Goal: Obtain resource: Download file/media

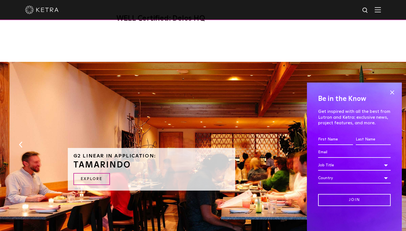
scroll to position [573, 0]
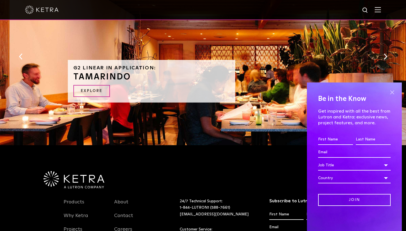
click at [396, 90] on span at bounding box center [392, 92] width 8 height 8
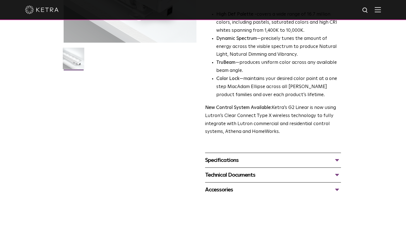
scroll to position [211, 0]
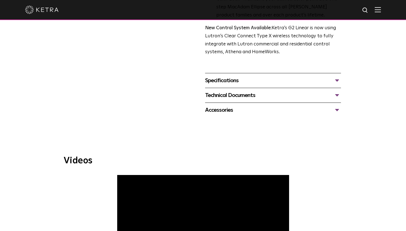
click at [236, 84] on div "Specifications" at bounding box center [273, 80] width 136 height 9
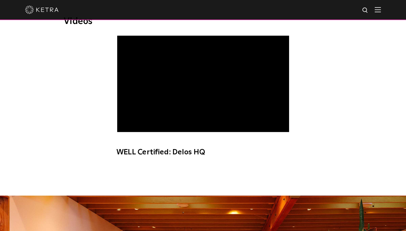
scroll to position [332, 0]
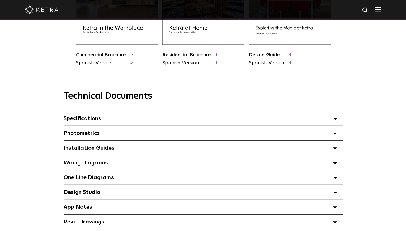
scroll to position [332, 0]
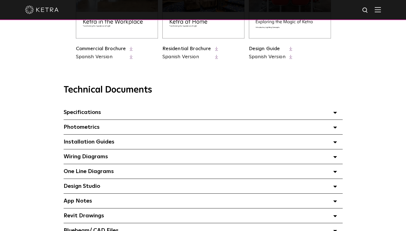
click at [333, 112] on div "Specifications Select checkboxes to use the bulk download option below" at bounding box center [203, 112] width 279 height 15
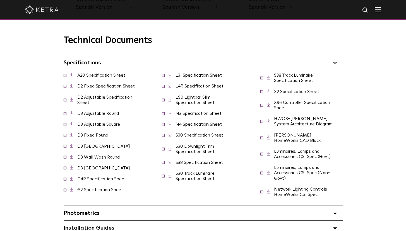
scroll to position [392, 0]
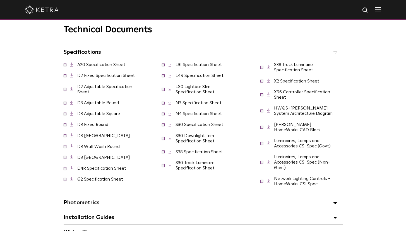
click at [169, 91] on icon at bounding box center [170, 89] width 3 height 4
click at [192, 105] on link "N3 Specification Sheet" at bounding box center [199, 103] width 46 height 4
click at [197, 127] on link "S30 Specification Sheet" at bounding box center [200, 125] width 48 height 4
click at [198, 154] on link "S38 Specification Sheet" at bounding box center [199, 152] width 47 height 4
click at [300, 83] on link "X2 Specification Sheet" at bounding box center [296, 81] width 45 height 4
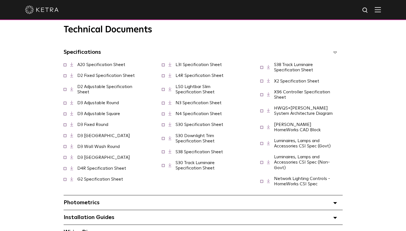
click at [103, 171] on link "D4R Specification Sheet" at bounding box center [101, 168] width 49 height 4
click at [102, 65] on link "A20 Specification Sheet" at bounding box center [101, 65] width 48 height 4
click at [123, 177] on link "G2 Specification Sheet" at bounding box center [100, 179] width 46 height 4
